Goal: Check status: Check status

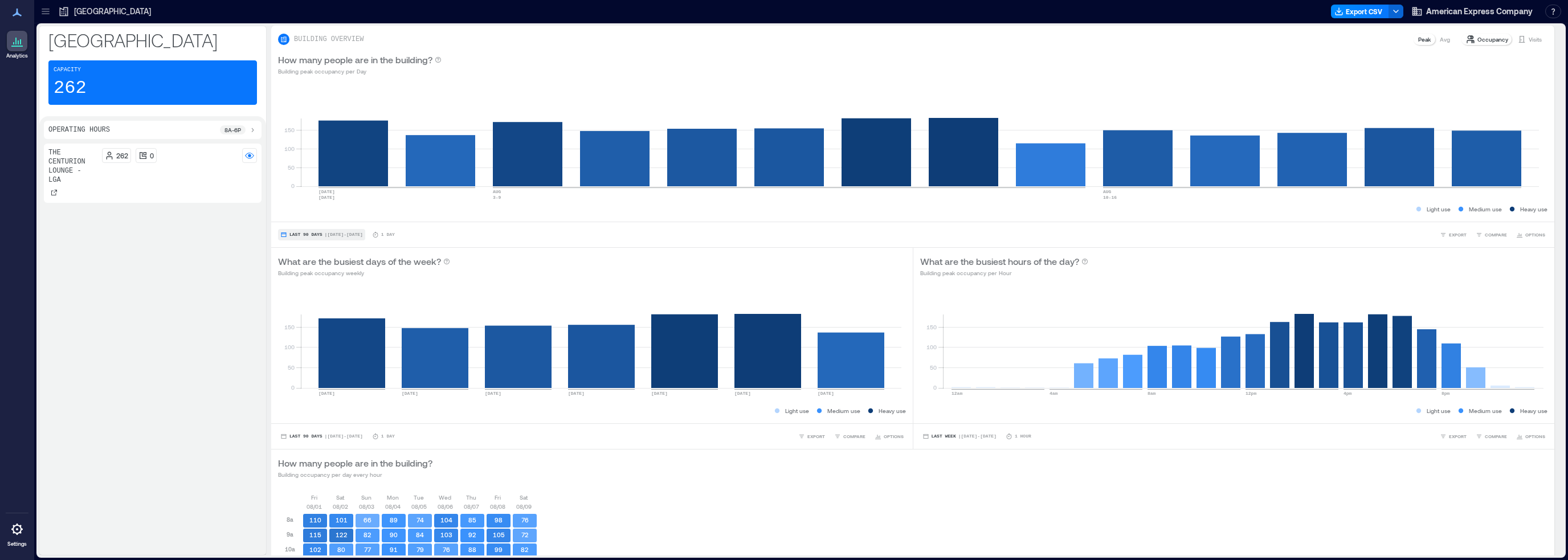
click at [298, 237] on button "Last 90 Days | [DATE] - [DATE]" at bounding box center [321, 234] width 87 height 11
click at [303, 136] on span "Last 7 Days" at bounding box center [307, 140] width 37 height 8
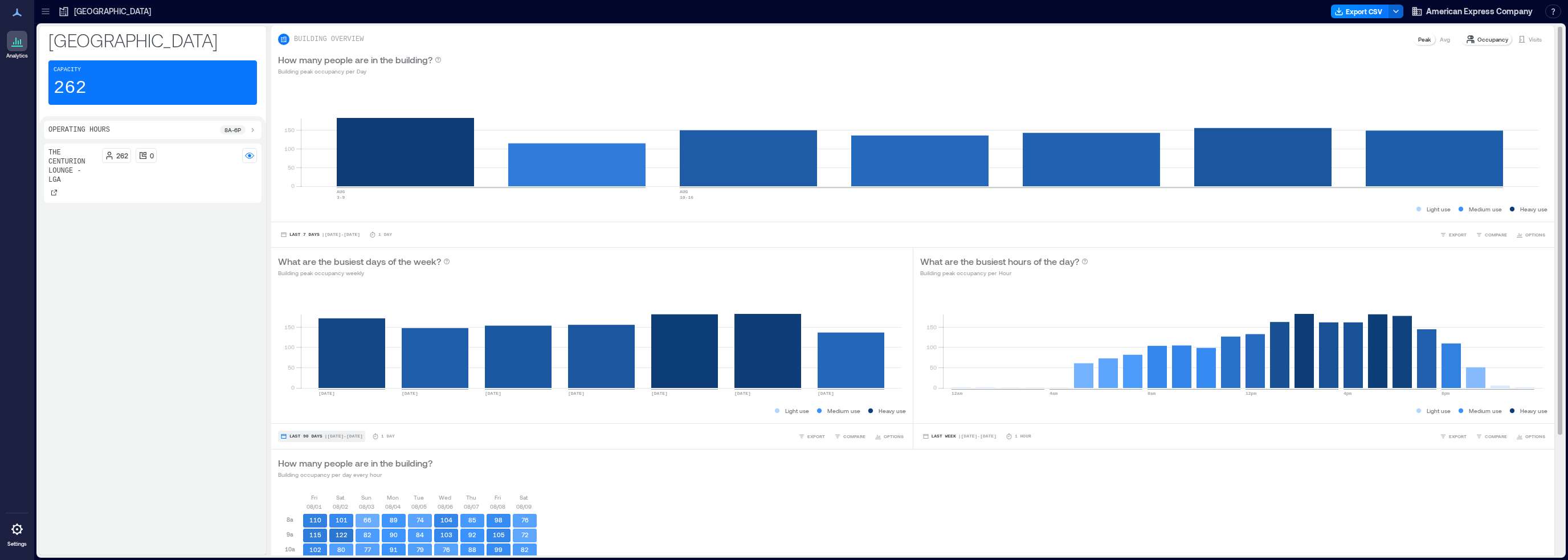
click at [295, 438] on button "Last 90 Days | [DATE] - [DATE]" at bounding box center [321, 436] width 87 height 11
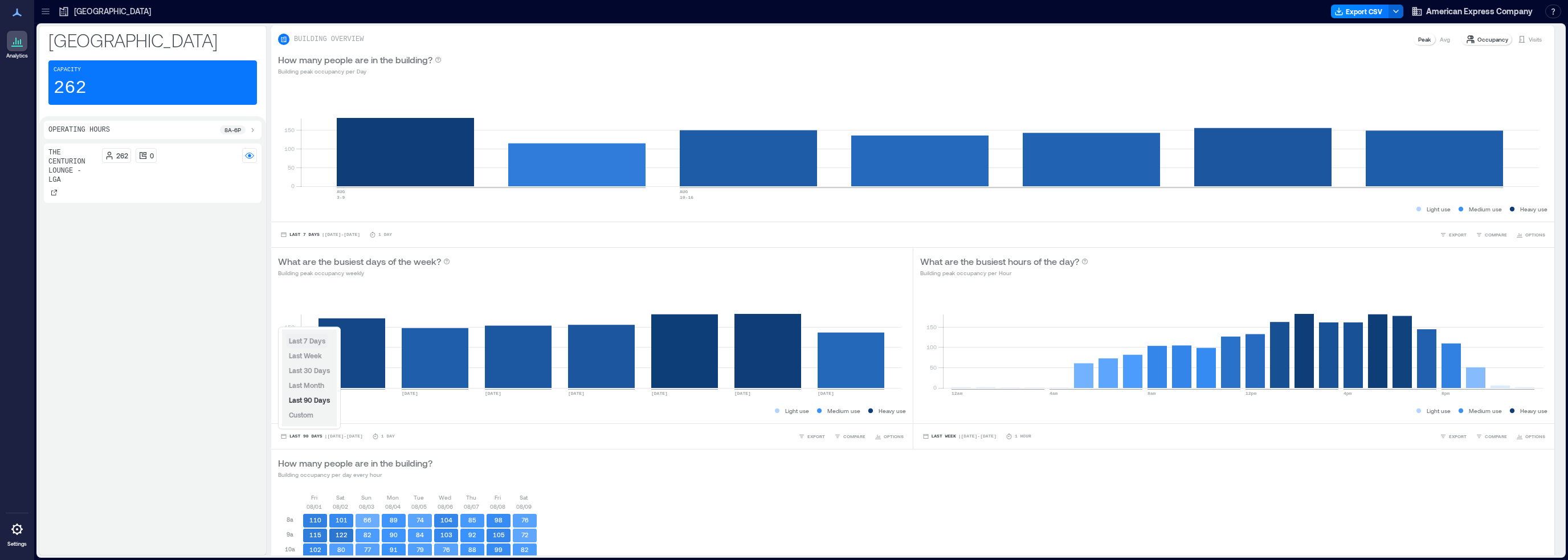
click at [307, 339] on span "Last 7 Days" at bounding box center [307, 341] width 37 height 8
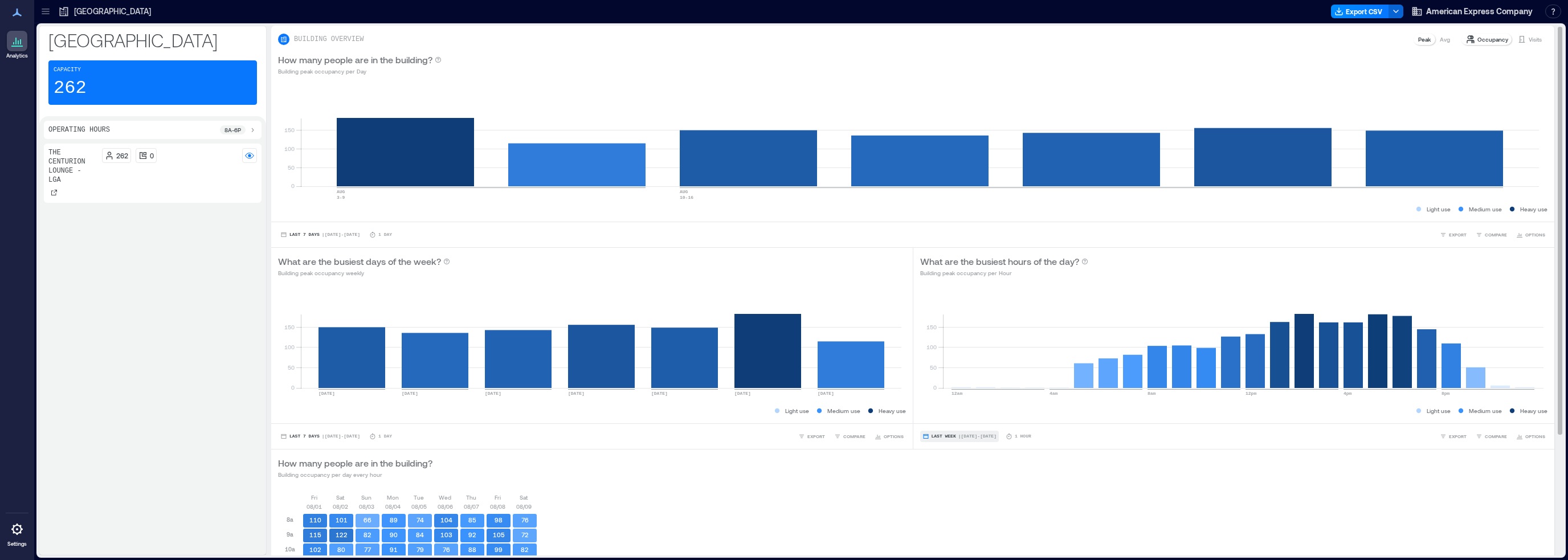
click at [948, 436] on span "Last Week" at bounding box center [943, 436] width 25 height 0
click at [939, 374] on span "Last 7 Days" at bounding box center [945, 370] width 37 height 8
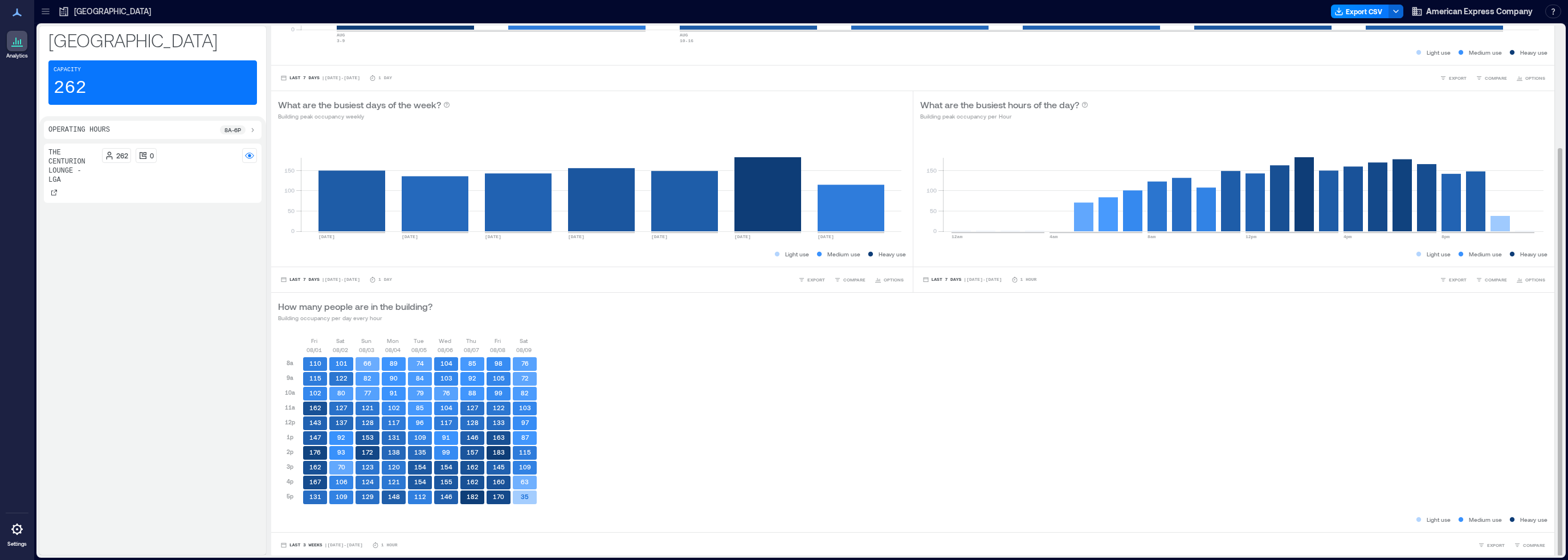
scroll to position [158, 0]
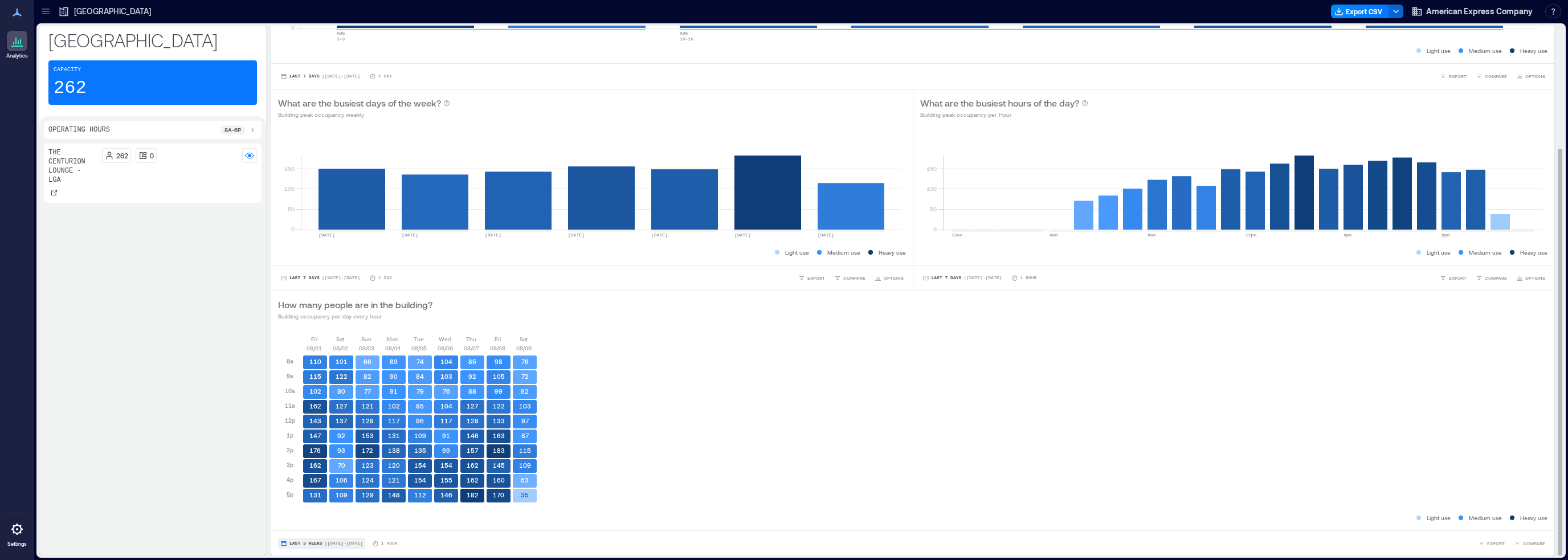
click at [289, 543] on button "Last 3 Weeks | [DATE] - [DATE]" at bounding box center [321, 543] width 87 height 11
click at [317, 482] on span "Last 7 Days" at bounding box center [307, 478] width 37 height 9
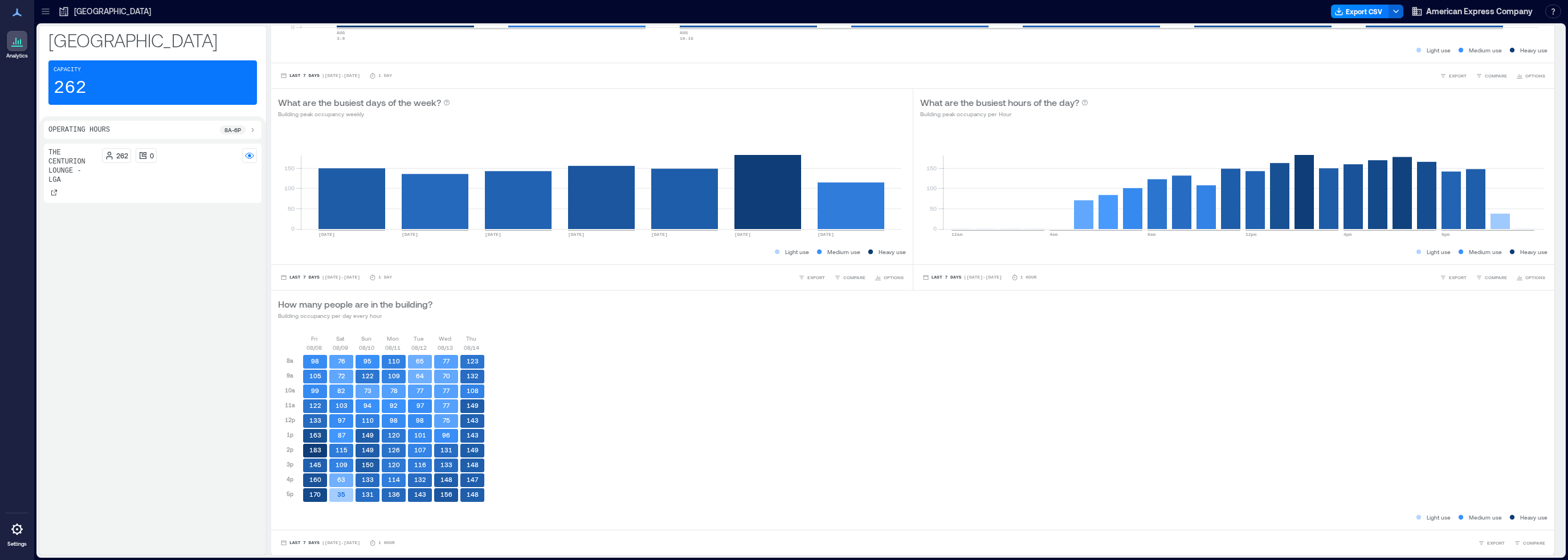
scroll to position [1, 0]
